Goal: Download file/media

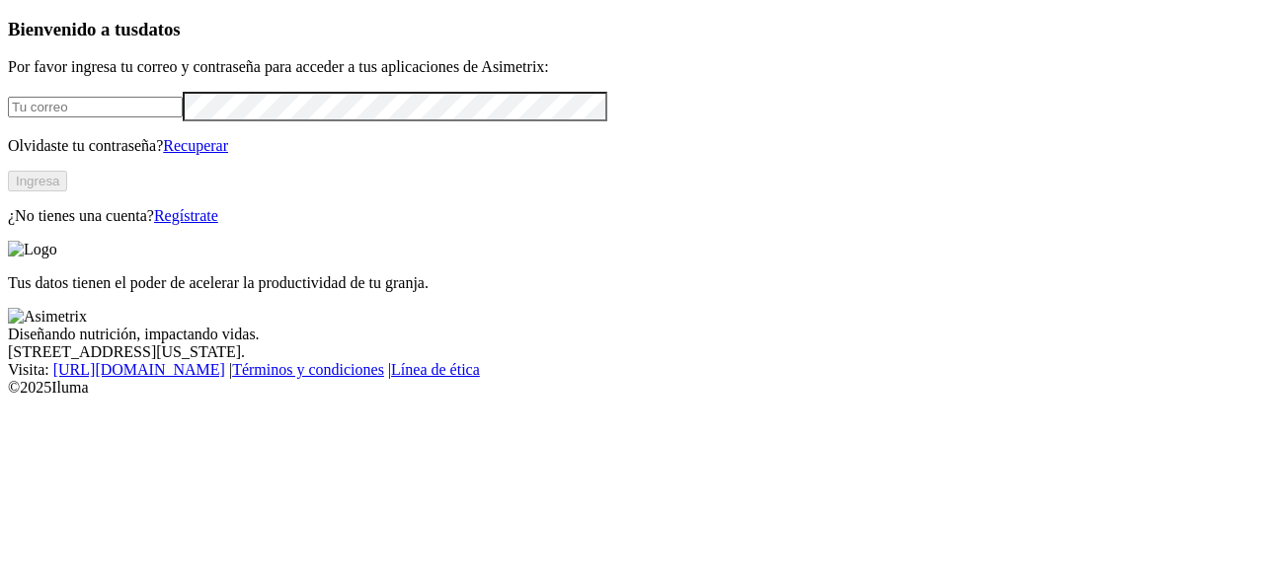
type input "[EMAIL_ADDRESS][DOMAIN_NAME]"
click at [67, 192] on button "Ingresa" at bounding box center [37, 181] width 59 height 21
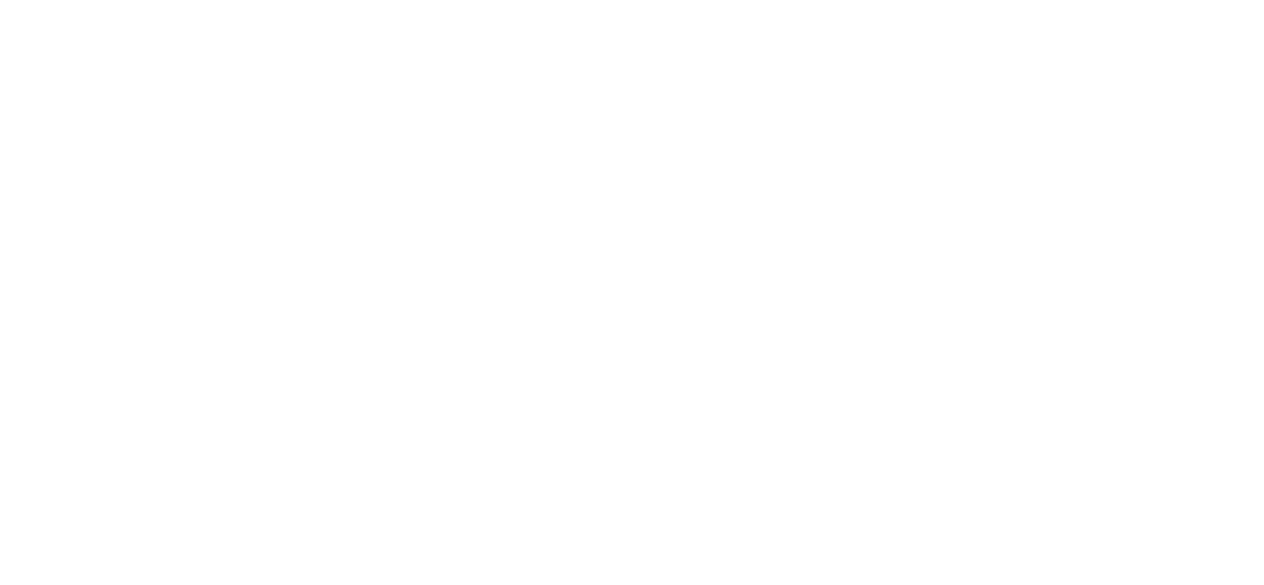
type input "ma"
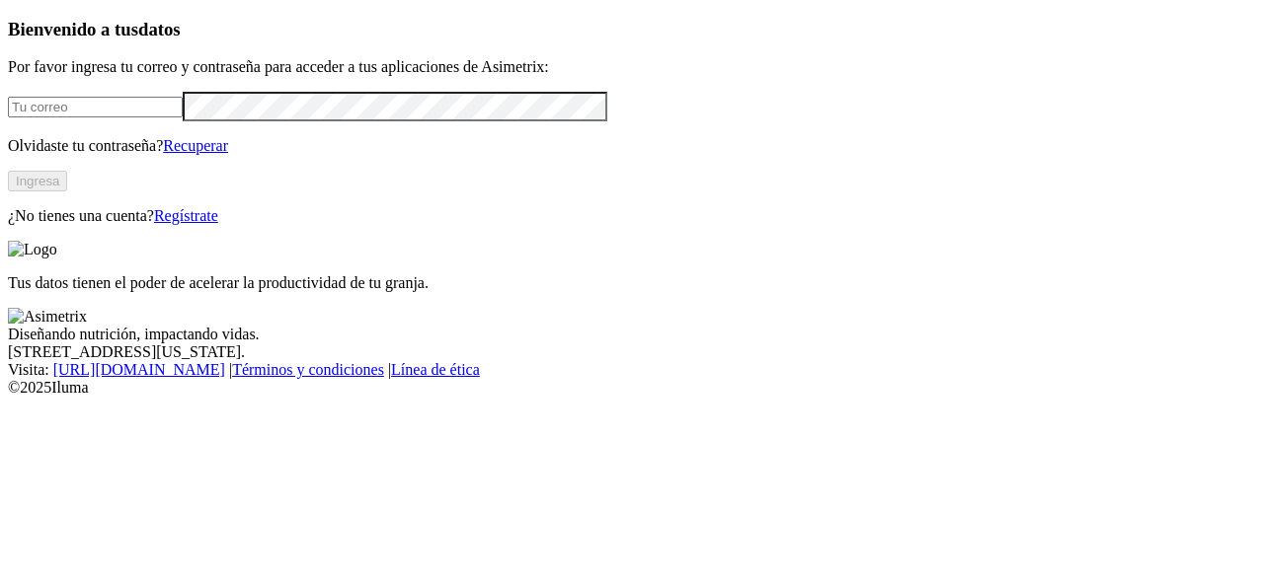
type input "[EMAIL_ADDRESS][DOMAIN_NAME]"
click at [67, 192] on button "Ingresa" at bounding box center [37, 181] width 59 height 21
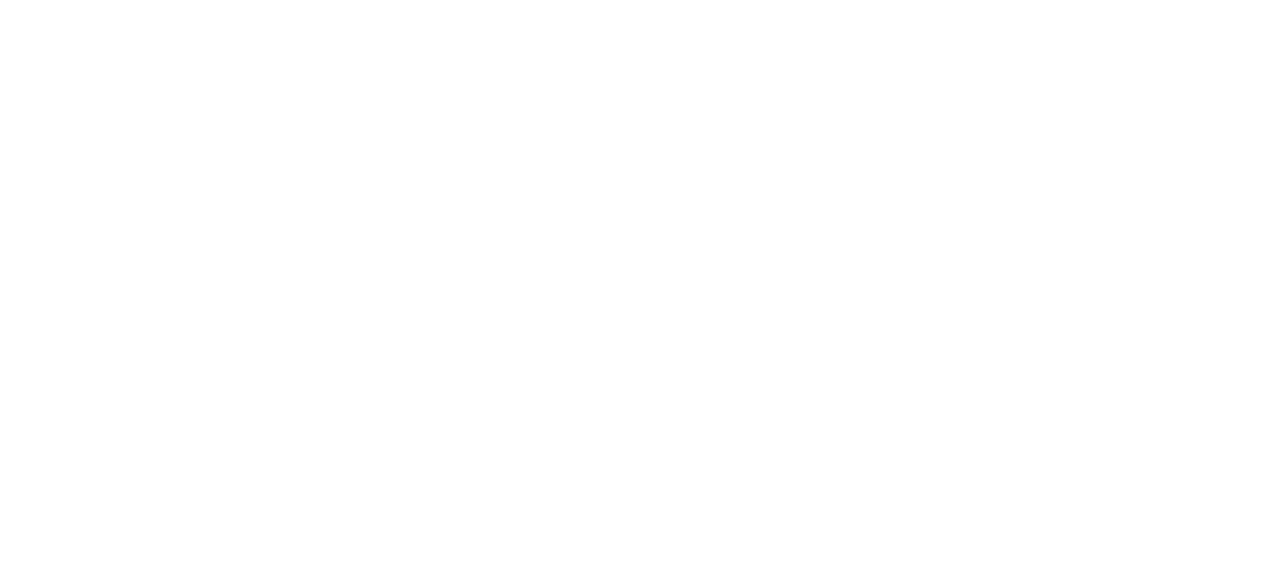
type input "mar"
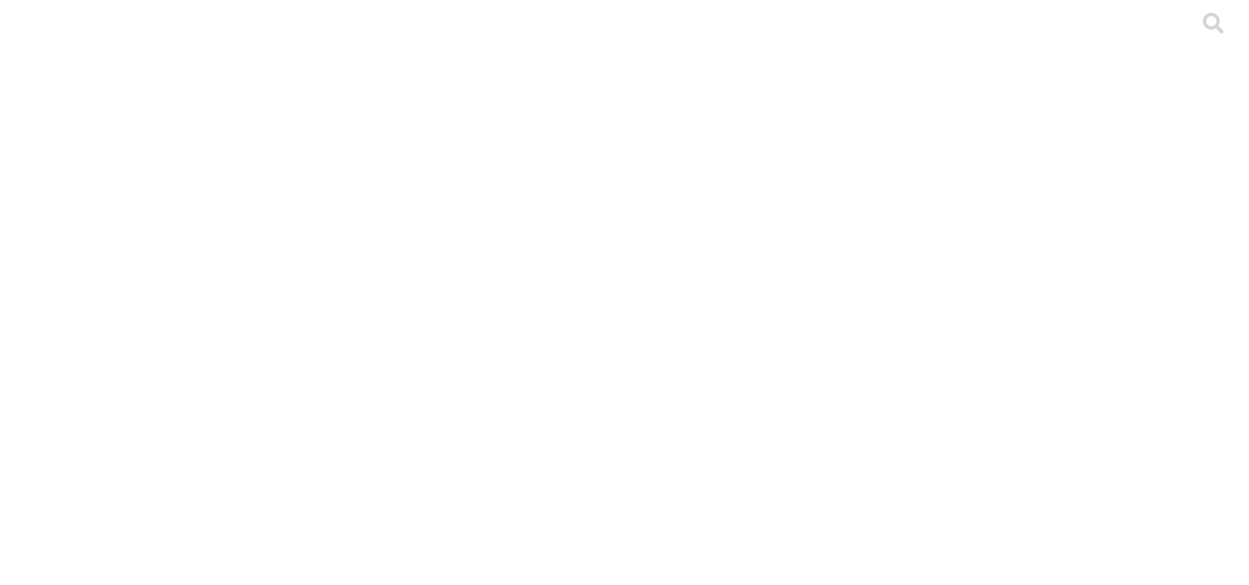
drag, startPoint x: 390, startPoint y: 363, endPoint x: 192, endPoint y: 376, distance: 198.9
copy div "GALPON 10 LOTE 24.xlsx"
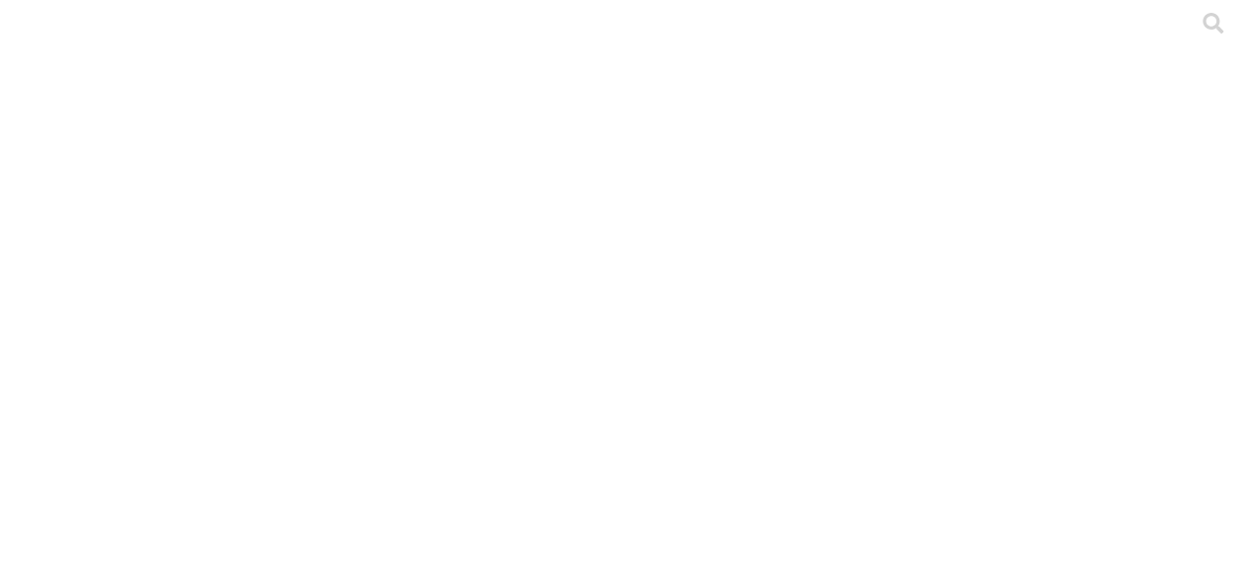
type input "les"
